Goal: Task Accomplishment & Management: Manage account settings

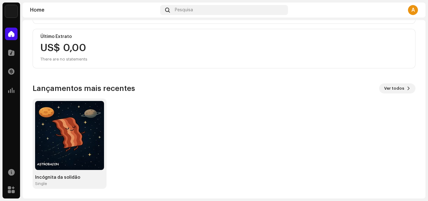
scroll to position [109, 0]
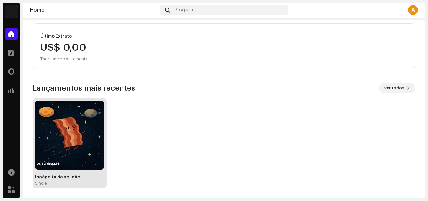
click at [90, 129] on img at bounding box center [69, 134] width 69 height 69
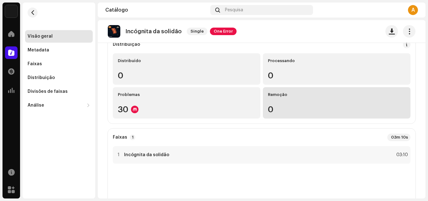
scroll to position [63, 0]
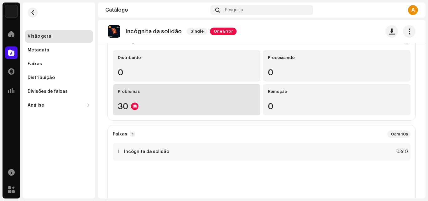
click at [123, 106] on div "30" at bounding box center [186, 106] width 137 height 8
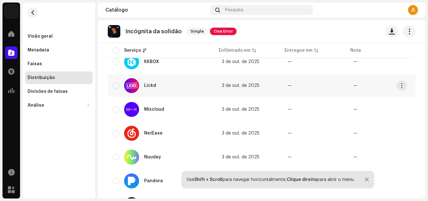
scroll to position [615, 0]
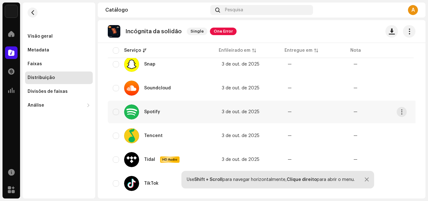
click at [219, 117] on td "3 de out. de 2025" at bounding box center [250, 111] width 66 height 23
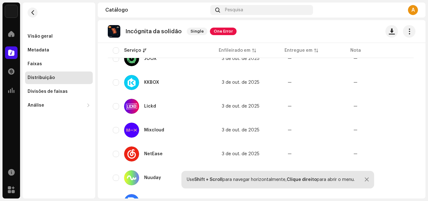
scroll to position [365, 0]
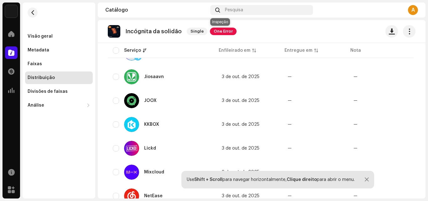
click at [215, 28] on span "One Error" at bounding box center [223, 32] width 27 height 8
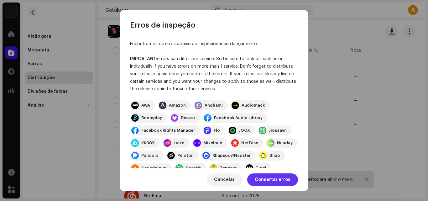
click at [261, 174] on span "Consertar erros" at bounding box center [273, 179] width 36 height 13
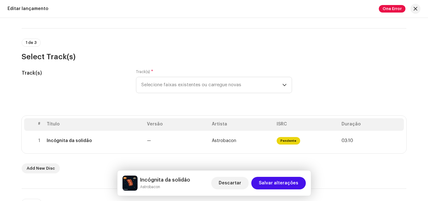
scroll to position [63, 0]
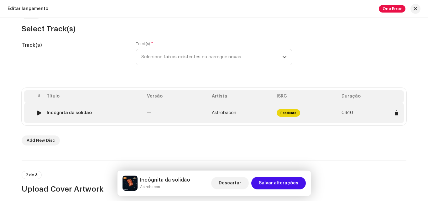
click at [38, 113] on div at bounding box center [39, 112] width 5 height 5
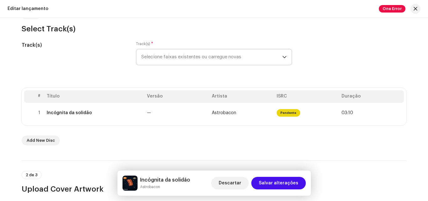
click at [282, 58] on icon "dropdown trigger" at bounding box center [284, 57] width 4 height 4
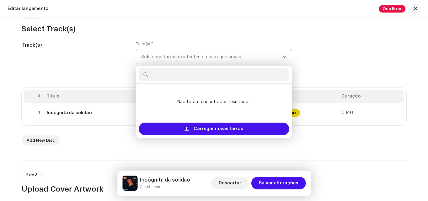
click at [282, 58] on icon "dropdown trigger" at bounding box center [284, 57] width 4 height 4
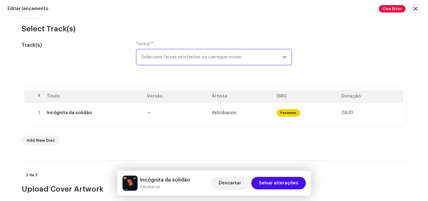
click at [282, 58] on icon "dropdown trigger" at bounding box center [284, 57] width 4 height 4
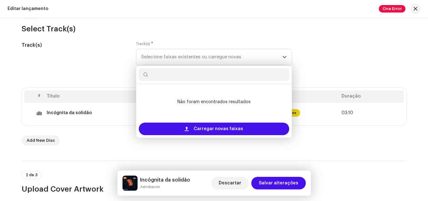
click at [311, 29] on h3 "Select Track(s)" at bounding box center [214, 29] width 384 height 10
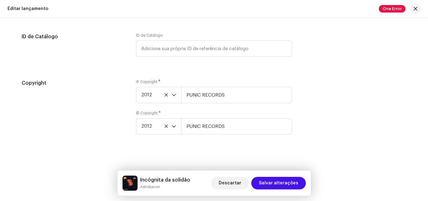
scroll to position [1072, 0]
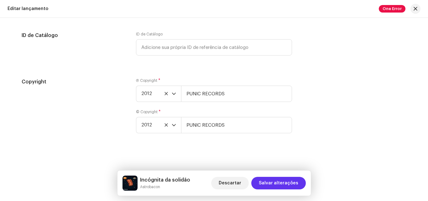
click at [286, 180] on span "Salvar alterações" at bounding box center [278, 183] width 39 height 13
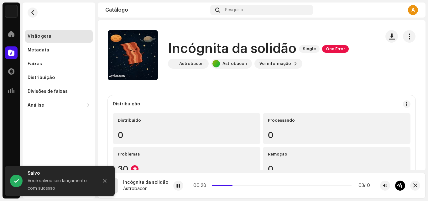
click at [328, 45] on div "Incógnita da solidão Single One Error" at bounding box center [258, 49] width 181 height 14
click at [331, 50] on span "One Error" at bounding box center [335, 49] width 27 height 8
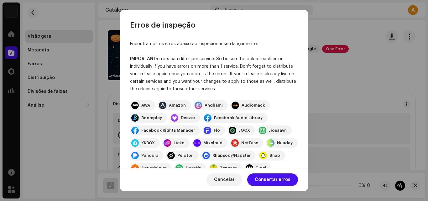
drag, startPoint x: 221, startPoint y: 87, endPoint x: 158, endPoint y: 60, distance: 69.0
click at [158, 60] on div "IMPORTANT: errors can differ per service. So be sure to look at each error indi…" at bounding box center [214, 74] width 168 height 38
copy div "errors can differ per service. So be sure to look at each error individually if…"
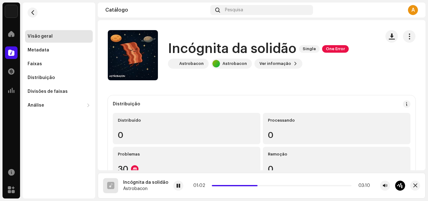
click at [360, 78] on div "Erros de inspeção Encontramos os erros abaixo ao inspecionar seu lançamento. IM…" at bounding box center [214, 100] width 428 height 201
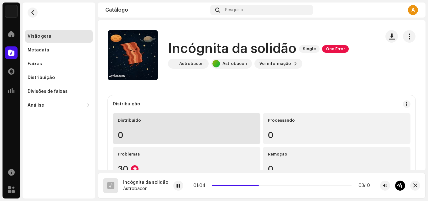
scroll to position [63, 0]
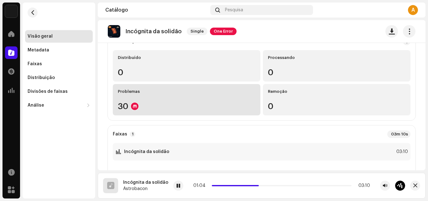
click at [150, 112] on div "Problemas 30" at bounding box center [186, 99] width 147 height 31
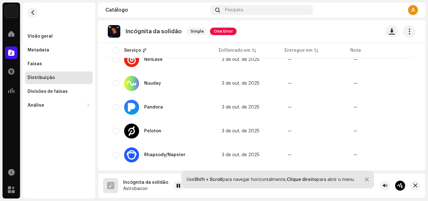
scroll to position [626, 0]
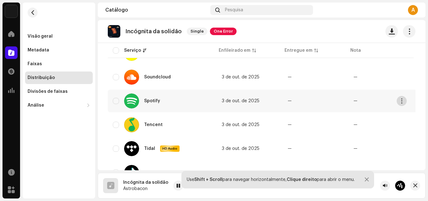
click at [400, 100] on span "button" at bounding box center [401, 100] width 5 height 5
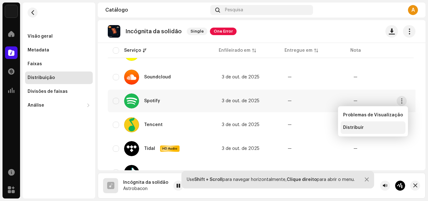
click at [350, 126] on span "Distribuir" at bounding box center [353, 127] width 21 height 5
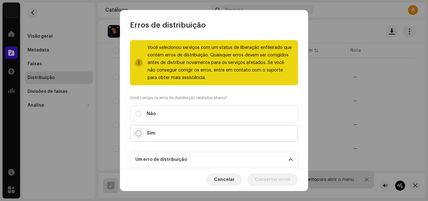
click at [137, 132] on input "Sim" at bounding box center [138, 133] width 6 height 6
radio input "true"
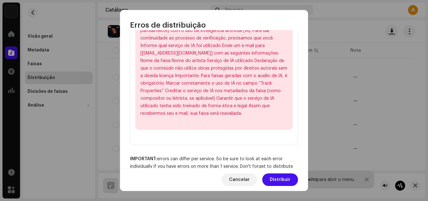
scroll to position [223, 0]
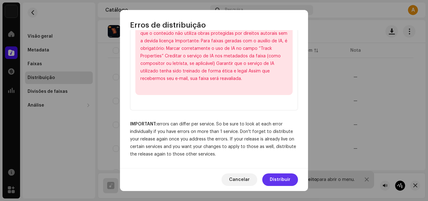
click at [277, 176] on span "Distribuir" at bounding box center [280, 179] width 21 height 13
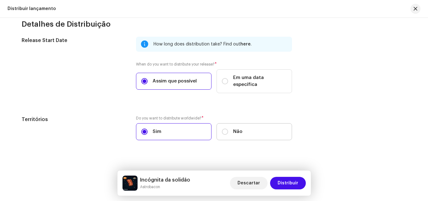
scroll to position [0, 0]
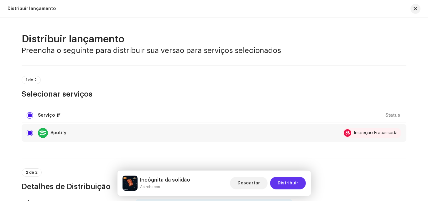
click at [278, 183] on button "Distribuir" at bounding box center [288, 183] width 36 height 13
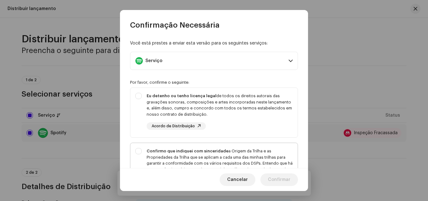
click at [142, 150] on div "Confirmo que indiquei com sinceridade a Origem da Trilha e as Propriedades da T…" at bounding box center [213, 169] width 167 height 53
checkbox input "true"
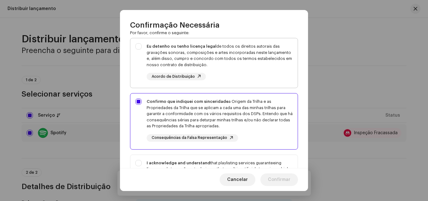
scroll to position [13, 0]
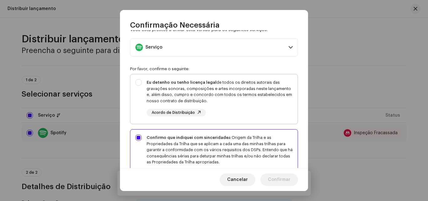
click at [141, 81] on div "Eu detenho ou tenho licença legal de todos os direitos autorais das gravações s…" at bounding box center [213, 97] width 167 height 47
checkbox input "true"
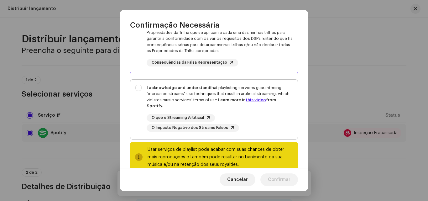
scroll to position [139, 0]
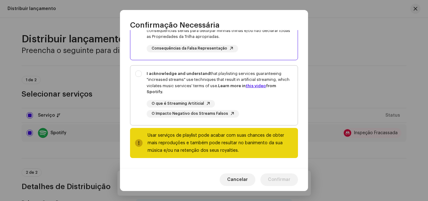
click at [140, 72] on div "I acknowledge and understand that playlisting services guaranteeing "increased …" at bounding box center [213, 93] width 167 height 57
checkbox input "true"
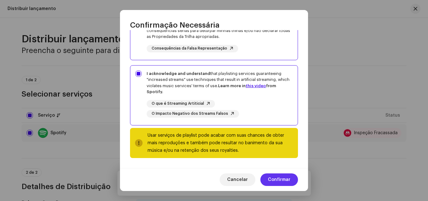
click at [280, 179] on span "Confirmar" at bounding box center [279, 179] width 23 height 13
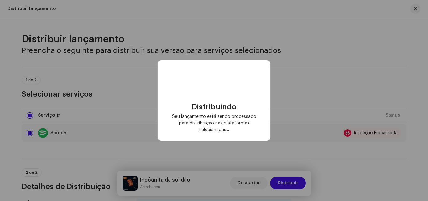
scroll to position [0, 0]
